Goal: Transaction & Acquisition: Purchase product/service

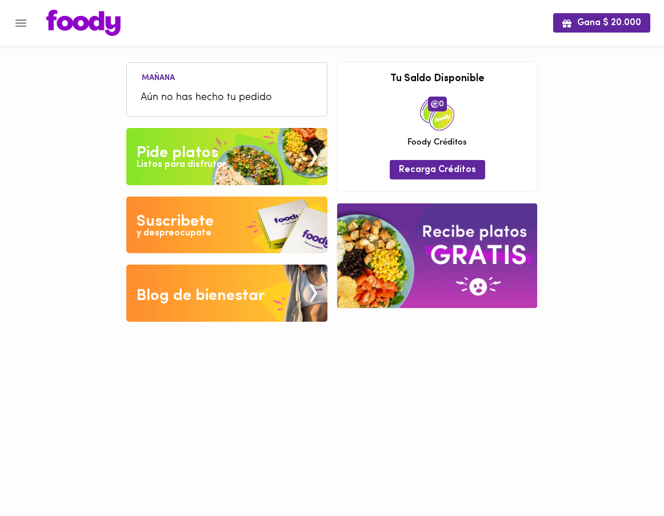
click at [168, 153] on div "Pide platos" at bounding box center [177, 153] width 82 height 23
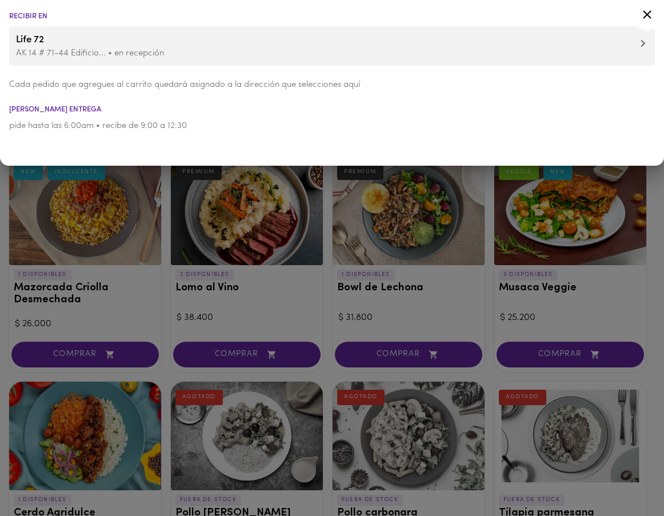
click at [651, 13] on icon at bounding box center [647, 14] width 14 height 14
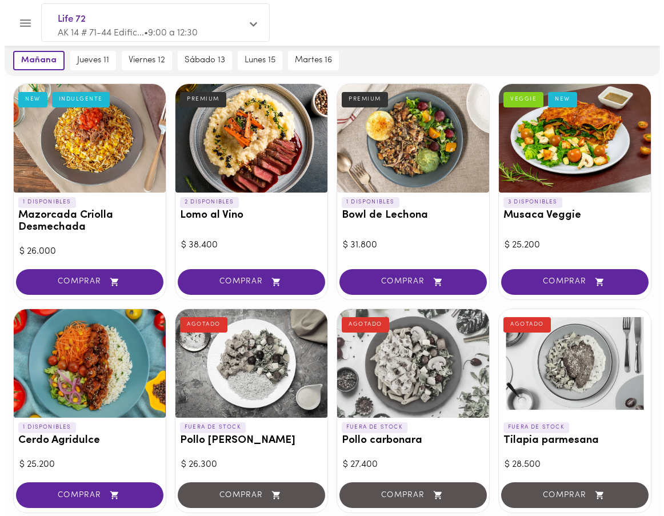
scroll to position [74, 0]
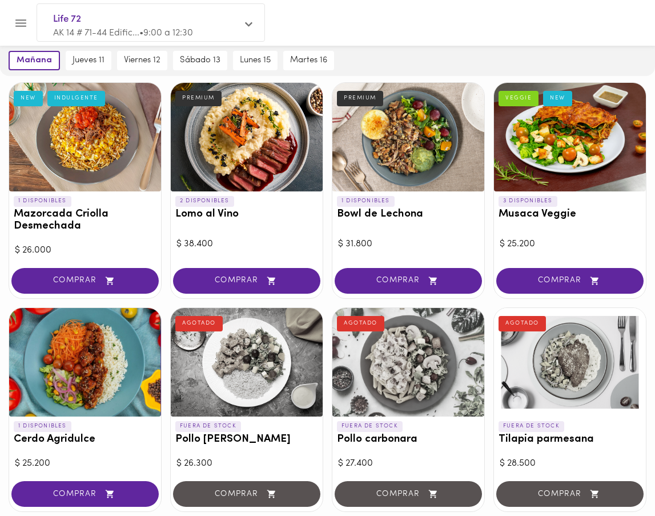
click at [77, 22] on span "Life 72" at bounding box center [145, 19] width 184 height 15
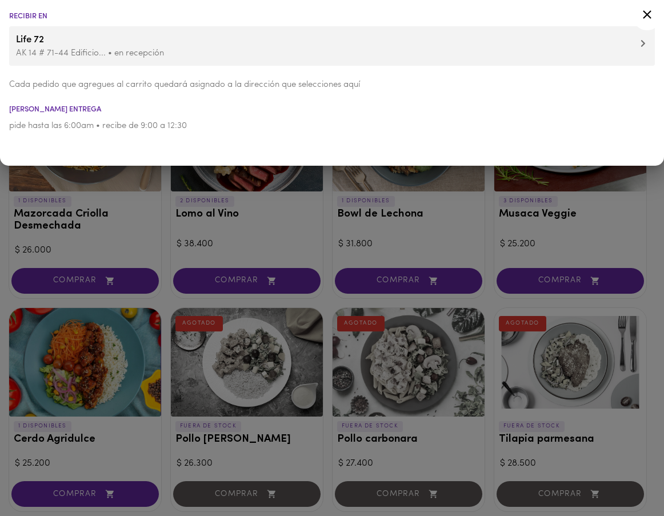
click at [31, 49] on p "AK 14 # 71-44 Edificio... • en recepción" at bounding box center [332, 53] width 632 height 12
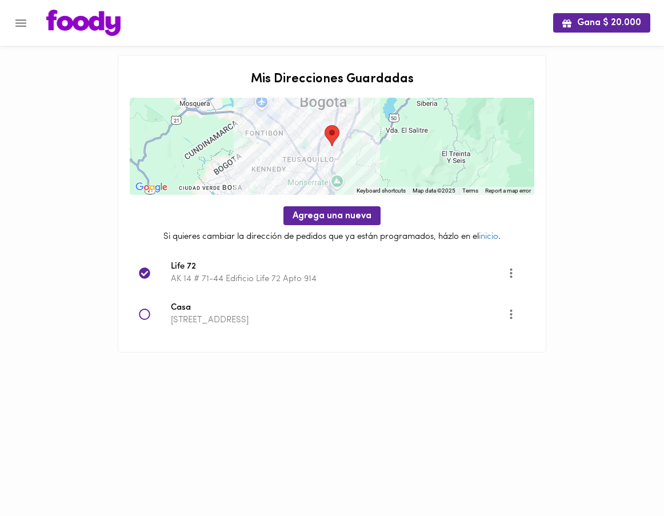
click at [143, 316] on icon at bounding box center [144, 313] width 11 height 11
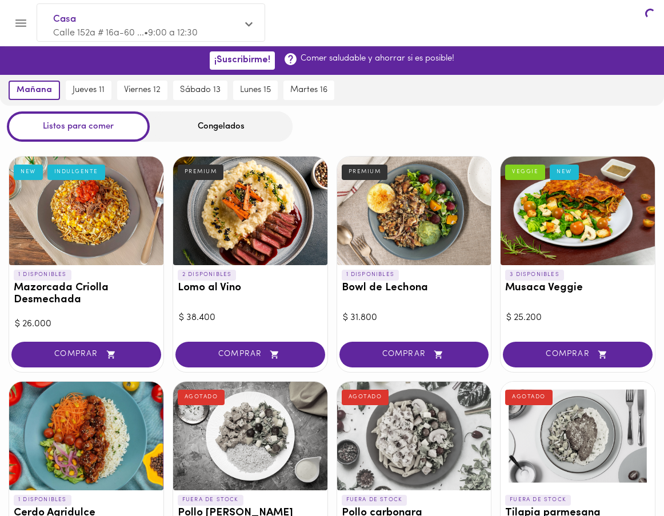
click at [144, 316] on div "1 DISPONIBLES Mazorcada Criolla Desmechada NEW INDULGENTE $ 26.000 COMPRAR" at bounding box center [86, 264] width 155 height 216
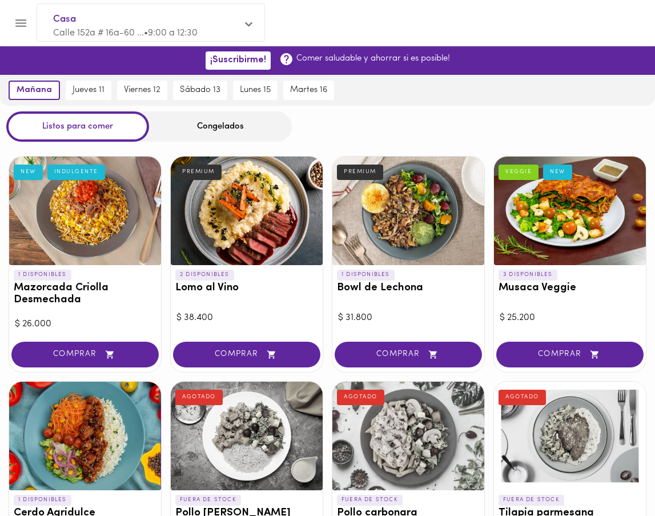
click at [97, 429] on div at bounding box center [85, 435] width 152 height 108
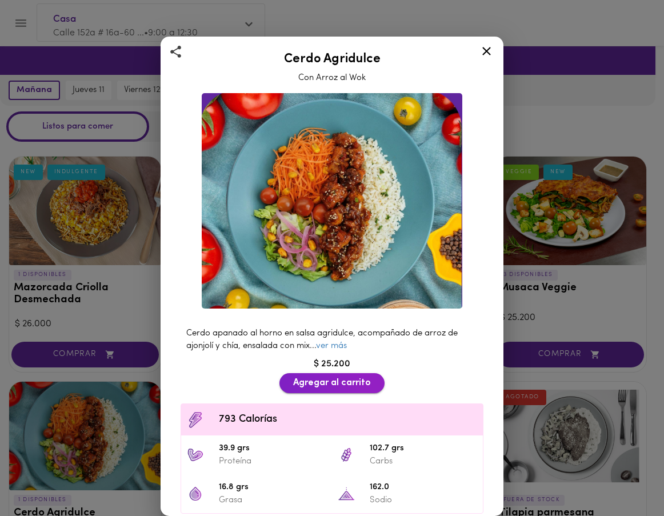
click at [316, 383] on button "Agregar al carrito" at bounding box center [331, 383] width 105 height 20
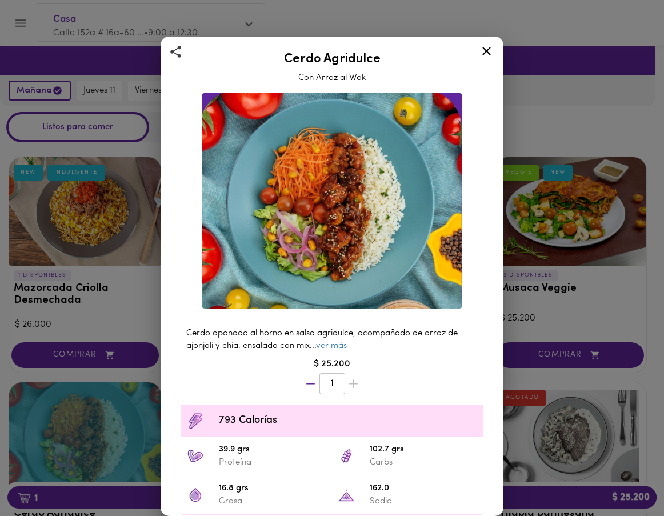
click at [483, 50] on icon at bounding box center [486, 51] width 14 height 14
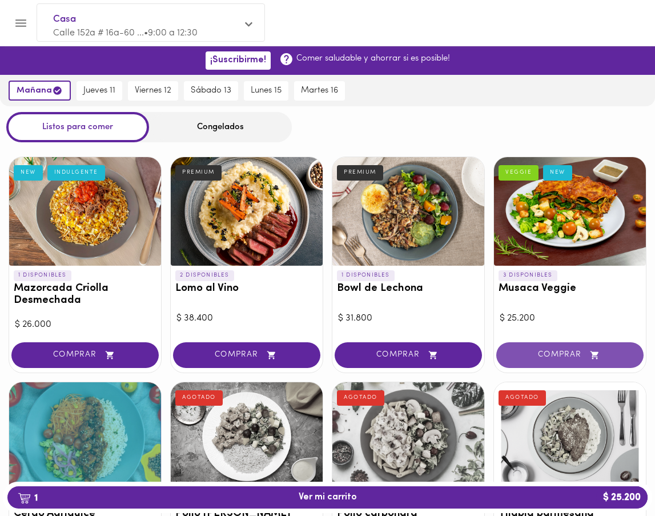
click at [568, 364] on button "COMPRAR" at bounding box center [569, 355] width 147 height 26
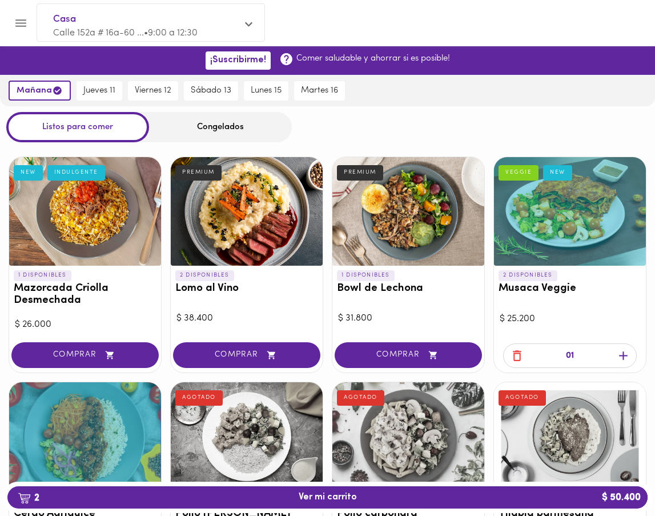
click at [312, 493] on span "2 Ver mi carrito $ 50.400" at bounding box center [328, 497] width 58 height 11
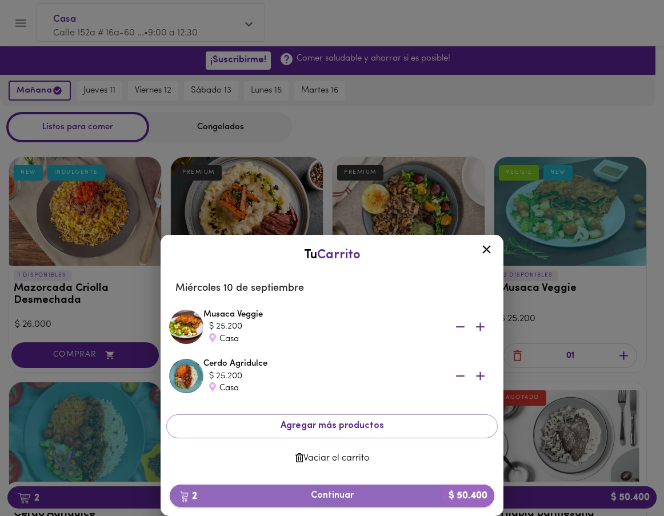
click at [324, 493] on span "2 Continuar $ 50.400" at bounding box center [332, 495] width 306 height 11
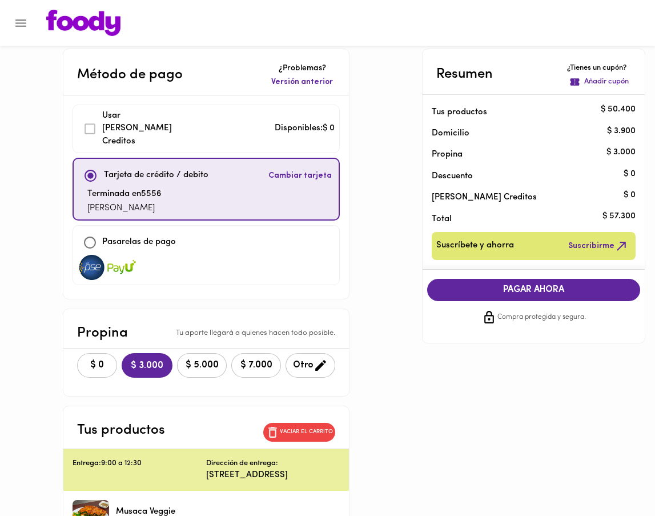
scroll to position [9, 0]
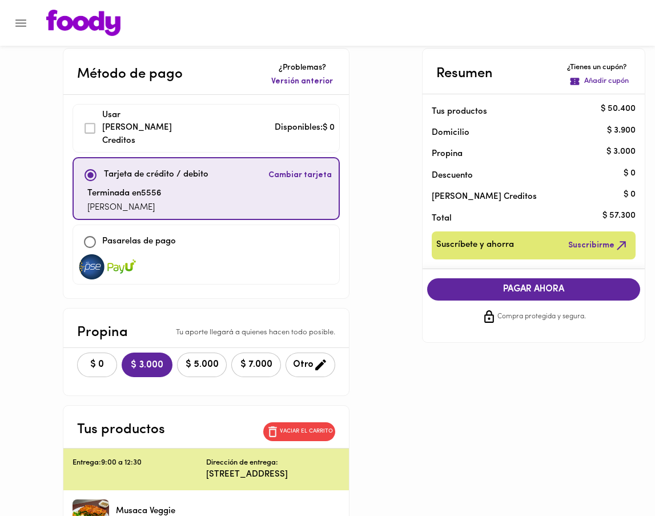
click at [288, 170] on span "Cambiar tarjeta" at bounding box center [299, 175] width 63 height 11
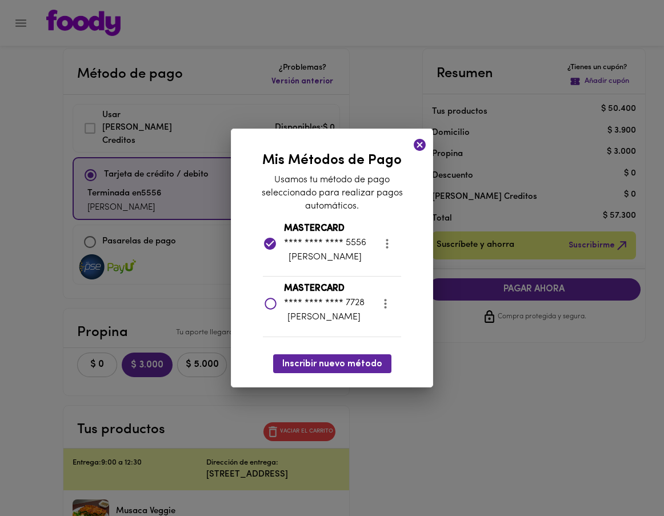
click at [272, 304] on icon at bounding box center [270, 304] width 12 height 12
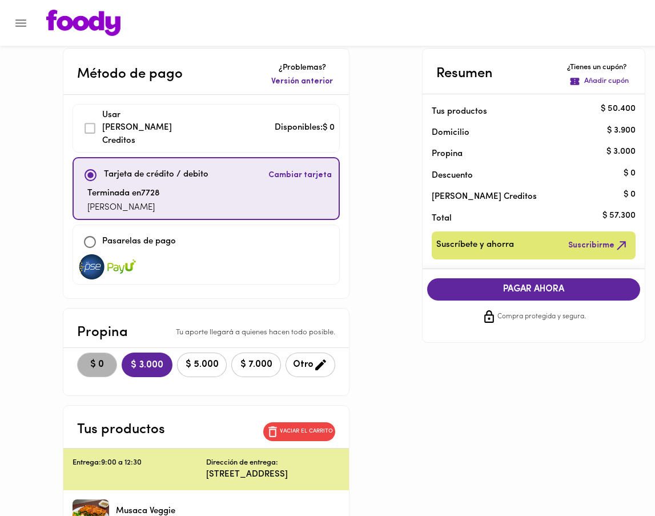
click at [107, 359] on span "$ 0" at bounding box center [97, 364] width 25 height 11
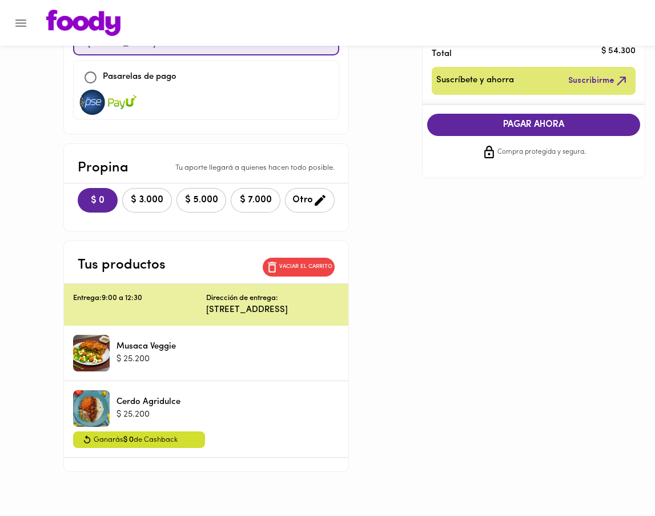
scroll to position [174, 0]
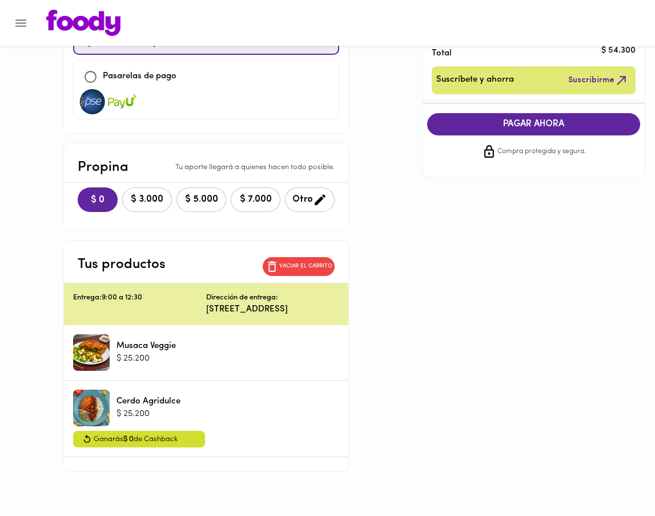
click at [505, 124] on span "PAGAR AHORA" at bounding box center [534, 124] width 190 height 11
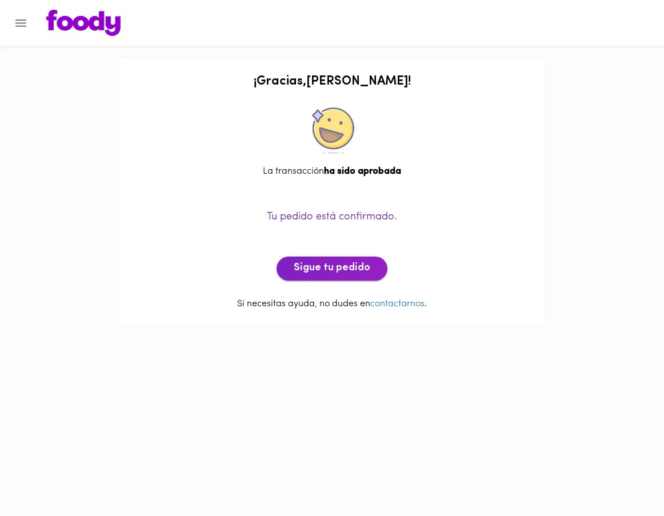
click at [324, 271] on span "Sigue tu pedido" at bounding box center [332, 268] width 77 height 13
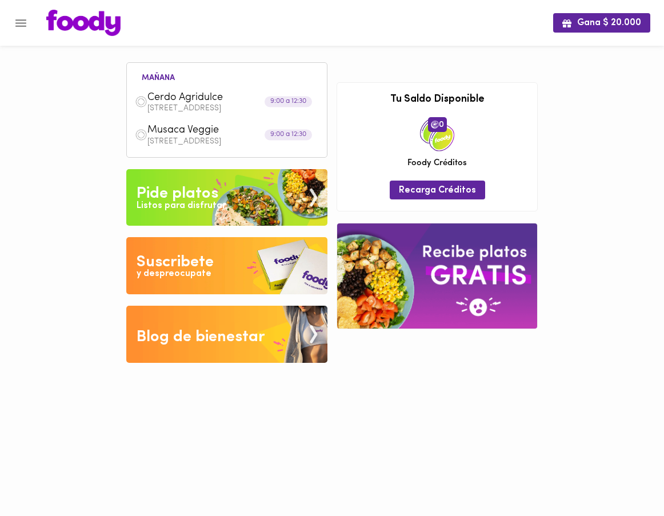
click at [163, 199] on div "Listos para disfrutar" at bounding box center [180, 205] width 89 height 13
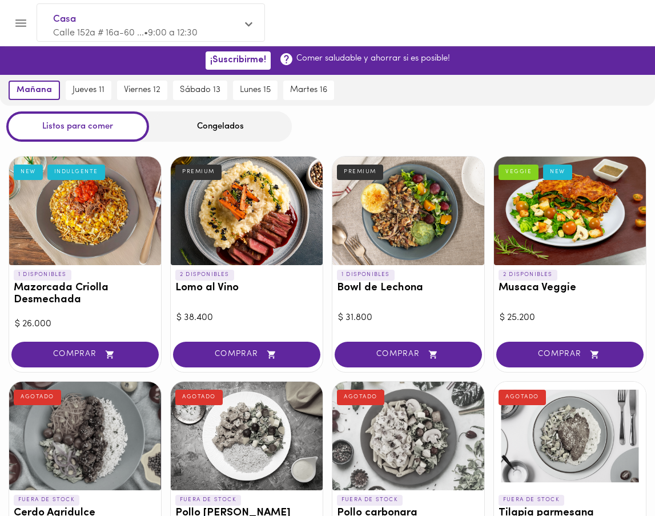
click at [232, 131] on div "Congelados" at bounding box center [220, 126] width 143 height 30
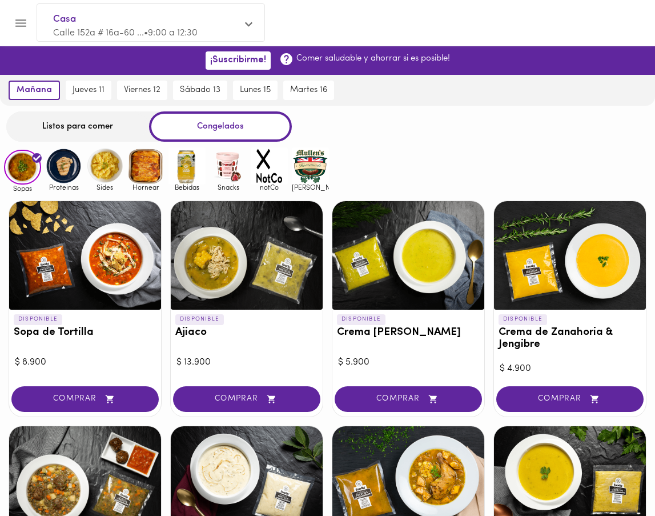
click at [69, 29] on span "Calle 152a # 16a-60 ... • 9:00 a 12:30" at bounding box center [125, 33] width 144 height 9
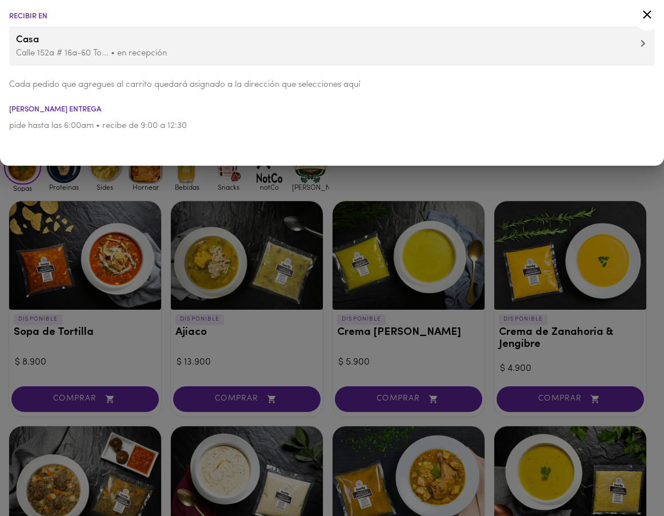
click at [39, 52] on p "Calle 152a # 16a-60 To... • en recepción" at bounding box center [332, 53] width 632 height 12
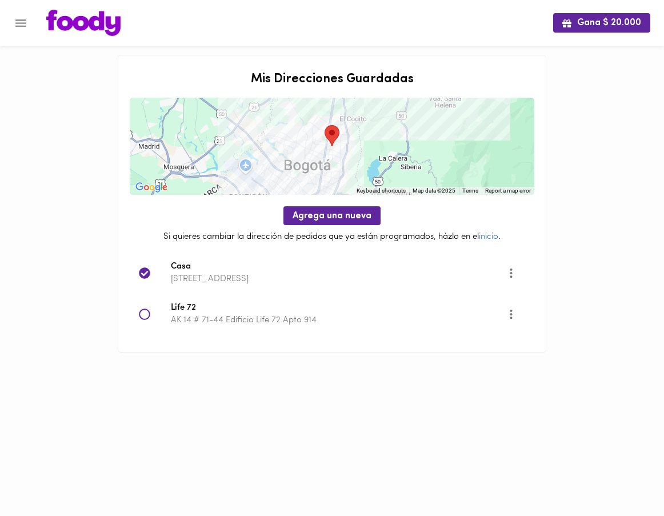
click at [140, 311] on icon at bounding box center [144, 313] width 11 height 11
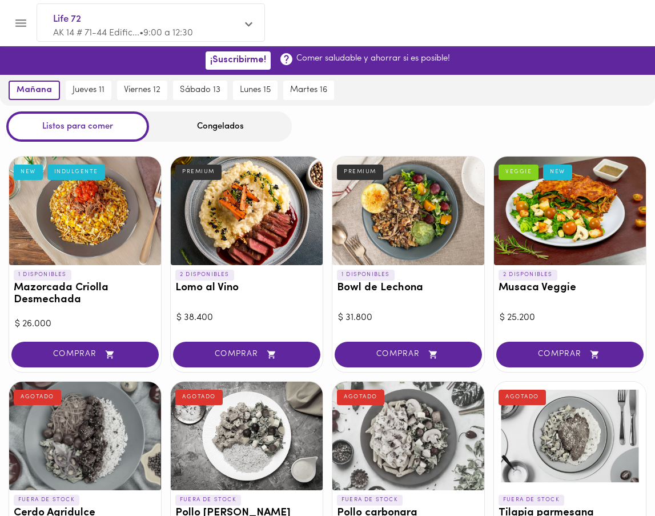
click at [204, 116] on div "Congelados" at bounding box center [220, 126] width 143 height 30
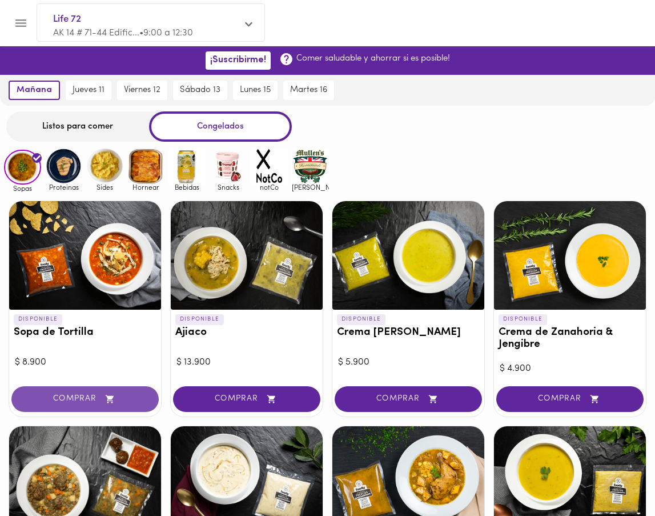
click at [77, 397] on span "COMPRAR" at bounding box center [85, 399] width 119 height 10
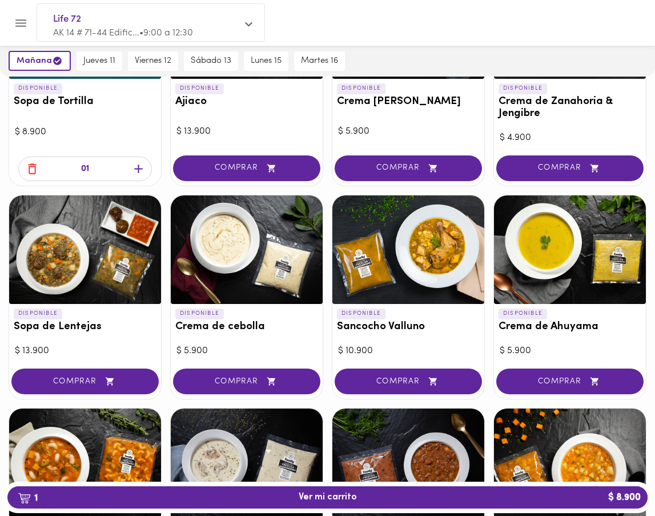
scroll to position [239, 0]
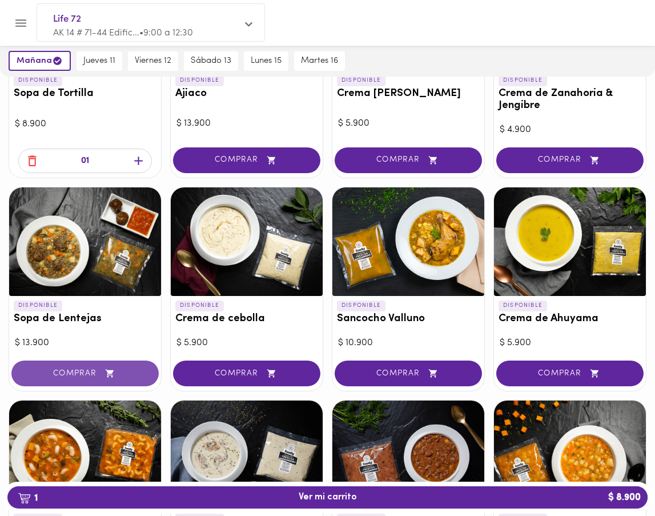
click at [70, 376] on span "COMPRAR" at bounding box center [85, 373] width 119 height 10
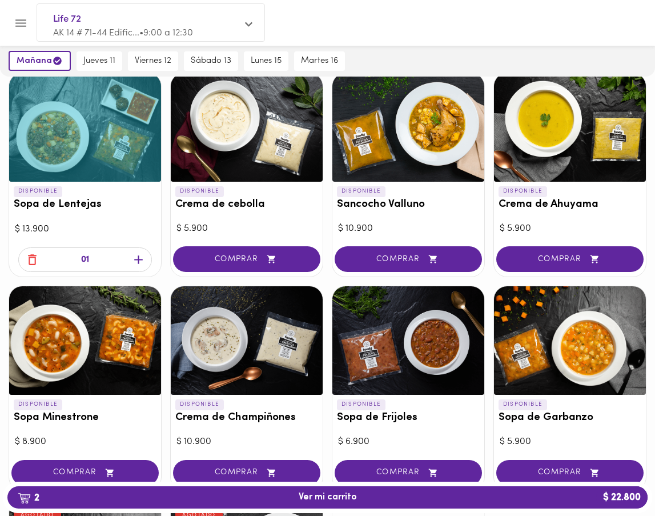
scroll to position [227, 0]
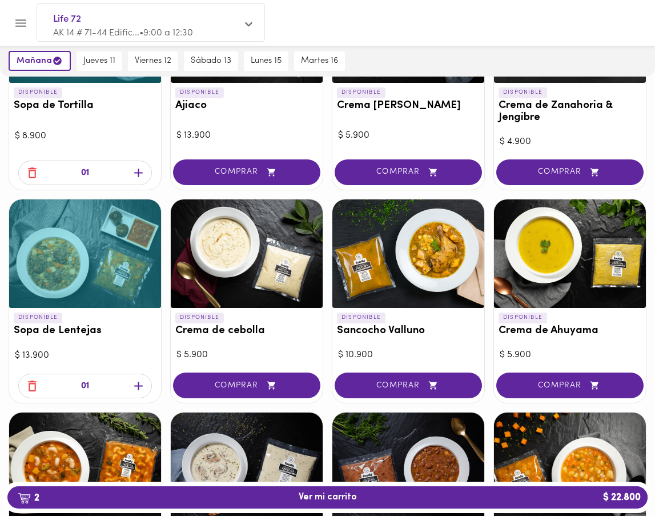
click at [31, 387] on icon "button" at bounding box center [32, 386] width 14 height 14
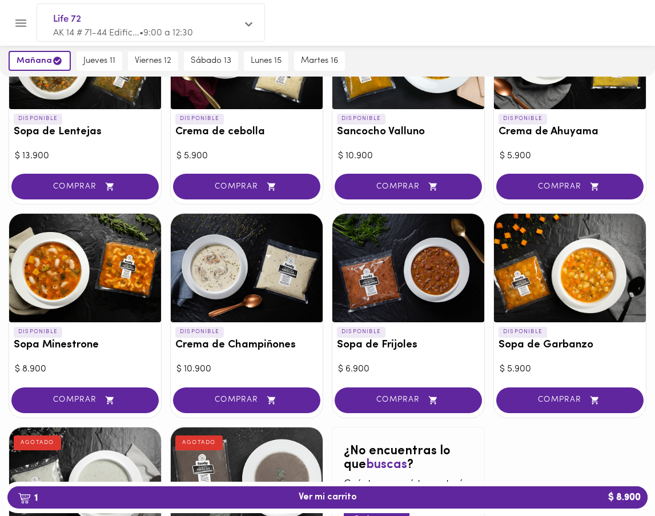
scroll to position [433, 0]
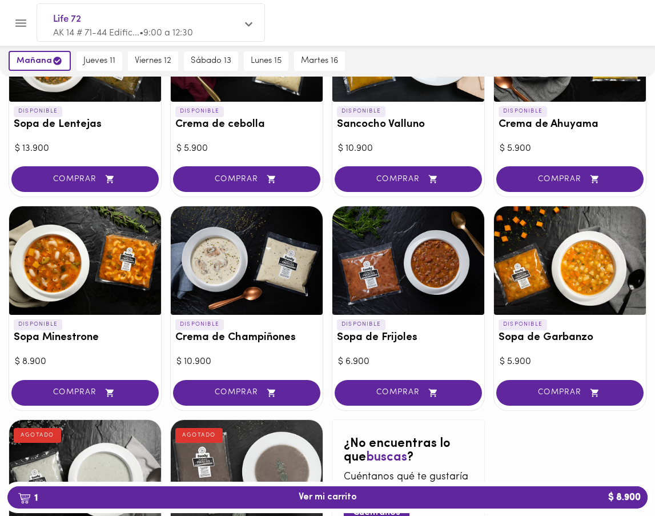
drag, startPoint x: 79, startPoint y: 391, endPoint x: 66, endPoint y: 392, distance: 13.8
click at [79, 391] on span "COMPRAR" at bounding box center [85, 393] width 119 height 10
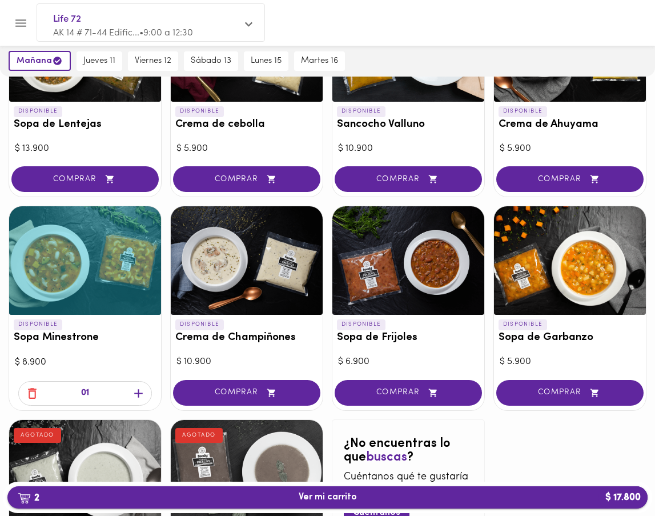
click at [324, 496] on span "2 Ver mi carrito $ 17.800" at bounding box center [328, 497] width 58 height 11
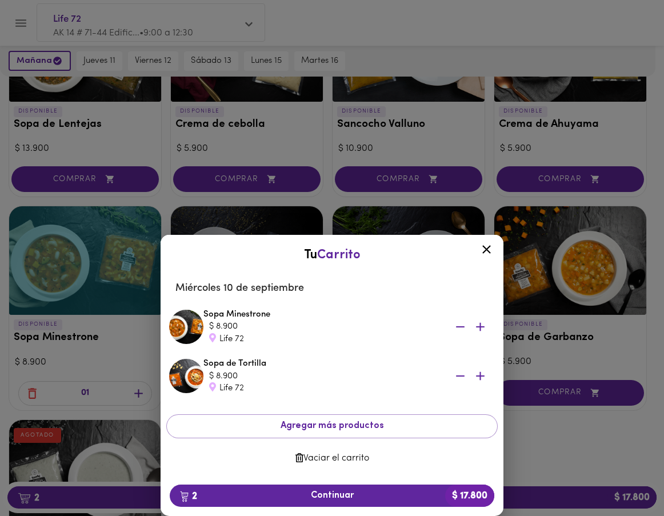
click at [488, 251] on icon at bounding box center [486, 250] width 9 height 9
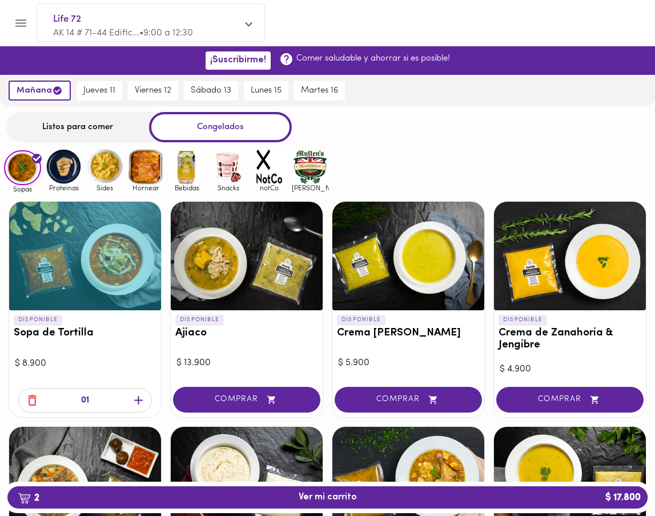
click at [142, 176] on img at bounding box center [145, 166] width 37 height 37
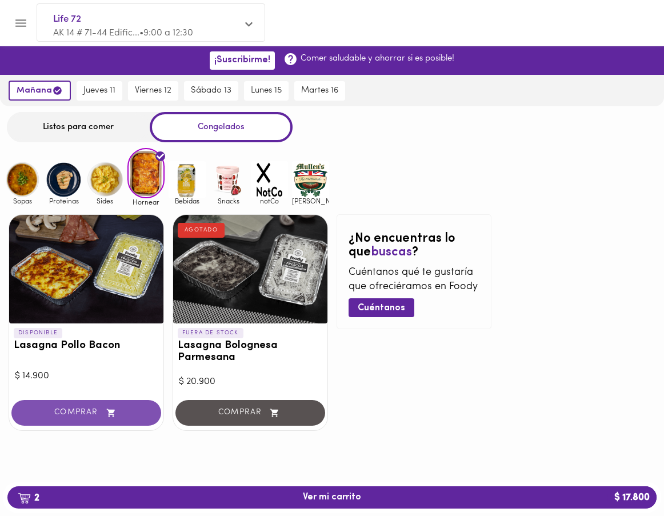
click at [61, 417] on button "COMPRAR" at bounding box center [86, 413] width 150 height 26
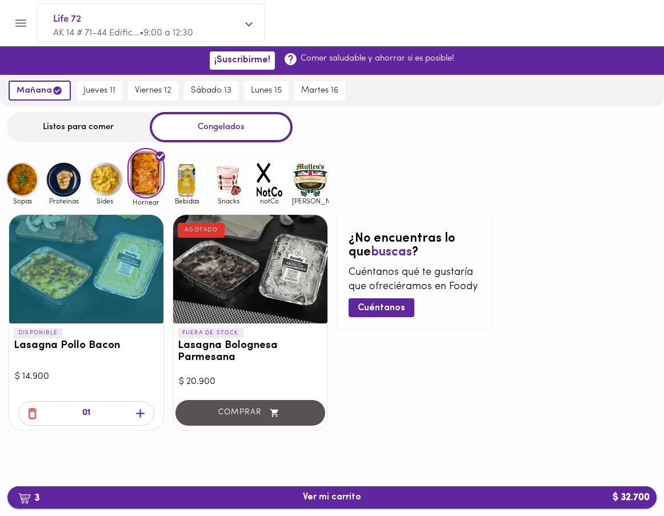
click at [306, 501] on span "3 Ver mi carrito $ 32.700" at bounding box center [332, 497] width 58 height 11
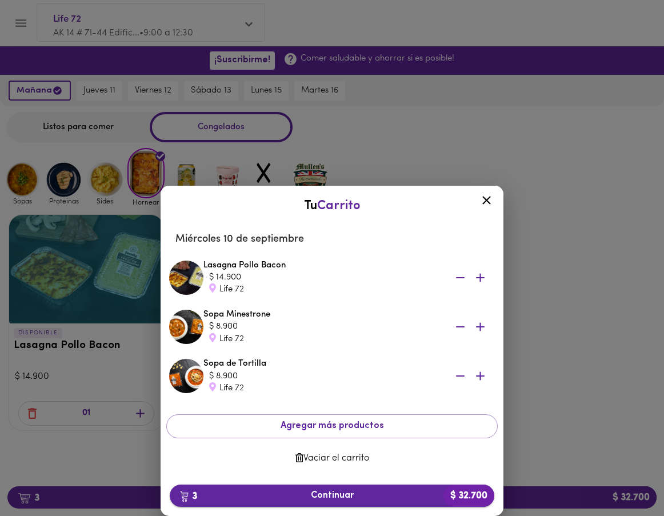
click at [318, 498] on span "3 Continuar $ 32.700" at bounding box center [332, 495] width 306 height 11
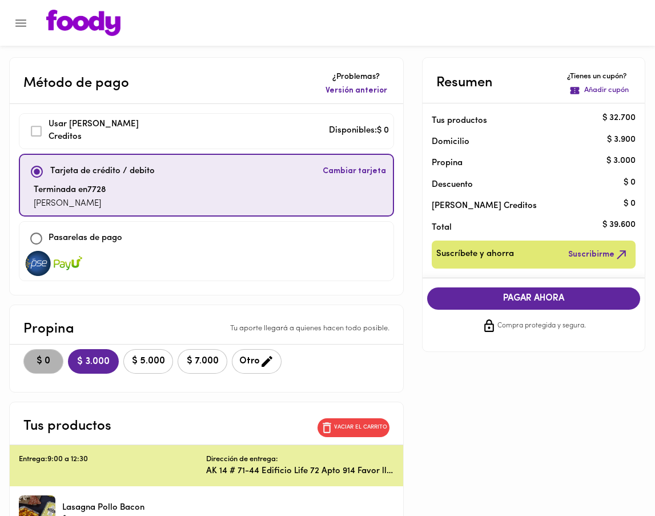
click at [50, 360] on span "$ 0" at bounding box center [43, 361] width 25 height 11
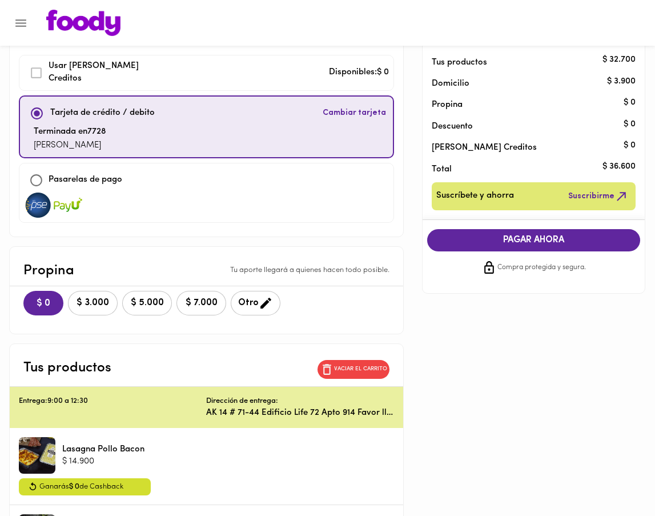
scroll to position [66, 0]
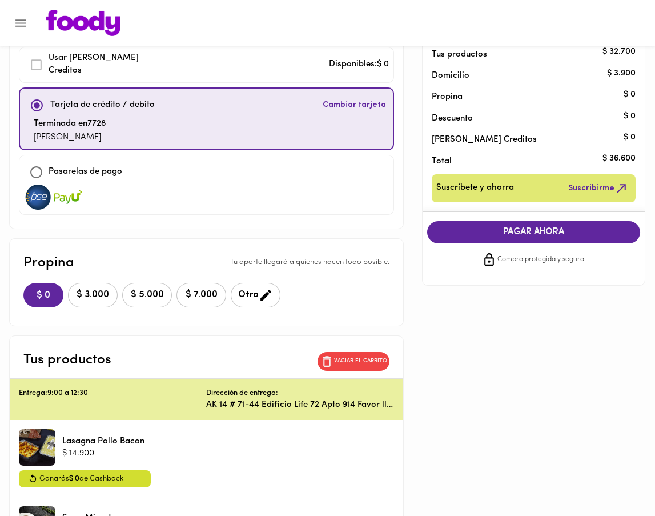
click at [510, 234] on span "PAGAR AHORA" at bounding box center [534, 232] width 190 height 11
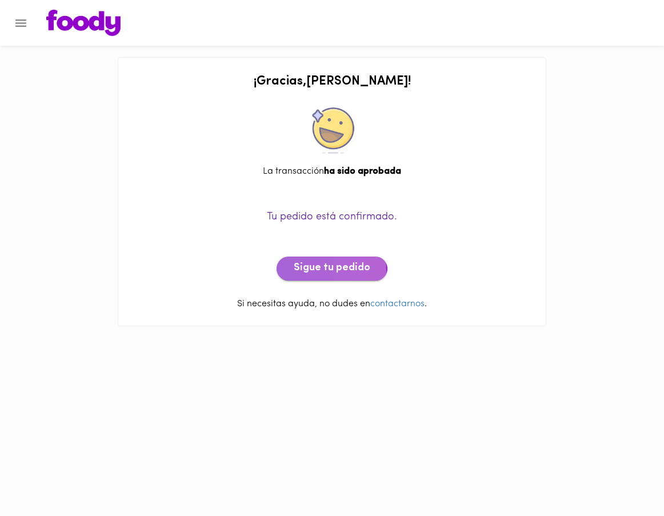
click at [302, 271] on span "Sigue tu pedido" at bounding box center [332, 268] width 77 height 13
